Goal: Information Seeking & Learning: Learn about a topic

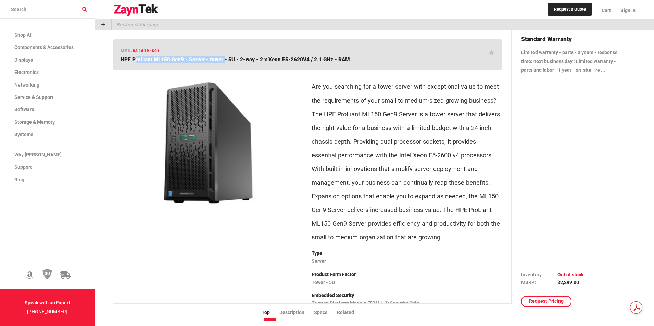
drag, startPoint x: 131, startPoint y: 60, endPoint x: 222, endPoint y: 59, distance: 90.4
click at [222, 59] on span "HPE ProLiant ML150 Gen9 - Server - tower - 5U - 2-way - 2 x Xeon E5-2620V4 / 2.…" at bounding box center [235, 60] width 229 height 6
copy span "ProLiant ML150 Gen9 - Server - tower"
drag, startPoint x: 256, startPoint y: 59, endPoint x: 302, endPoint y: 60, distance: 47.0
click at [307, 61] on span "HPE ProLiant ML150 Gen9 - Server - tower - 5U - 2-way - 2 x Xeon E5-2620V4 / 2.…" at bounding box center [235, 60] width 229 height 6
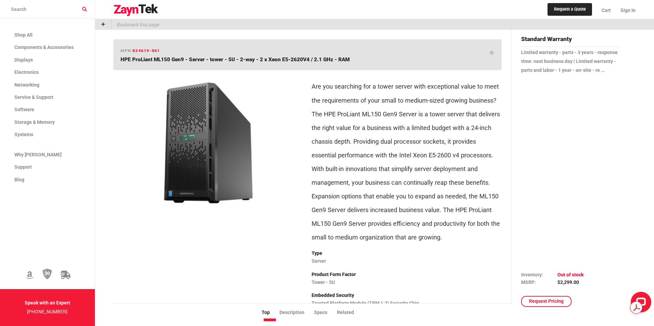
click at [249, 60] on span "HPE ProLiant ML150 Gen9 - Server - tower - 5U - 2-way - 2 x Xeon E5-2620V4 / 2.…" at bounding box center [235, 60] width 229 height 6
drag, startPoint x: 259, startPoint y: 60, endPoint x: 307, endPoint y: 61, distance: 47.6
click at [307, 61] on span "HPE ProLiant ML150 Gen9 - Server - tower - 5U - 2-way - 2 x Xeon E5-2620V4 / 2.…" at bounding box center [235, 60] width 229 height 6
copy span "2 x Xeon E5-2620V4"
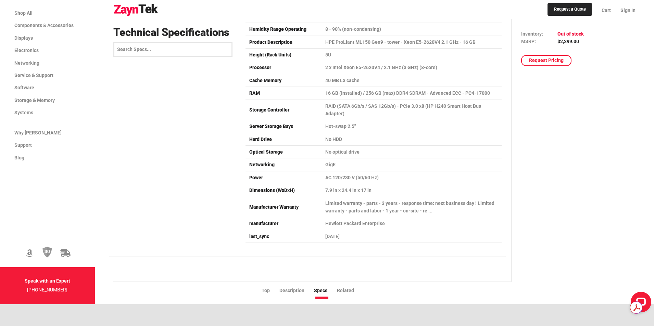
scroll to position [2192, 0]
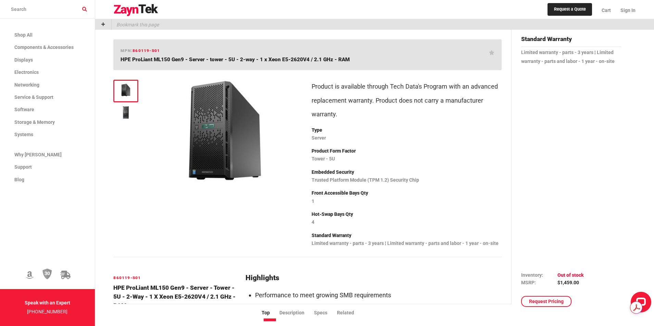
click at [113, 88] on div at bounding box center [125, 91] width 25 height 23
